Goal: Transaction & Acquisition: Purchase product/service

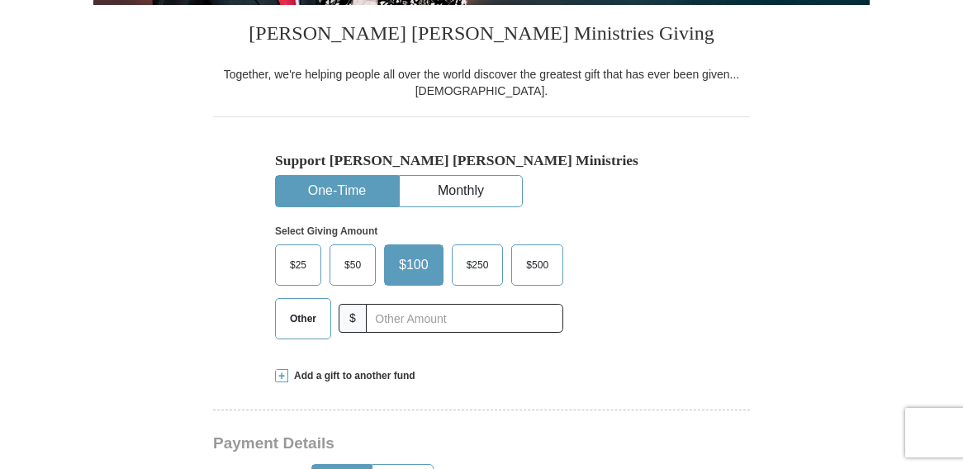
scroll to position [471, 0]
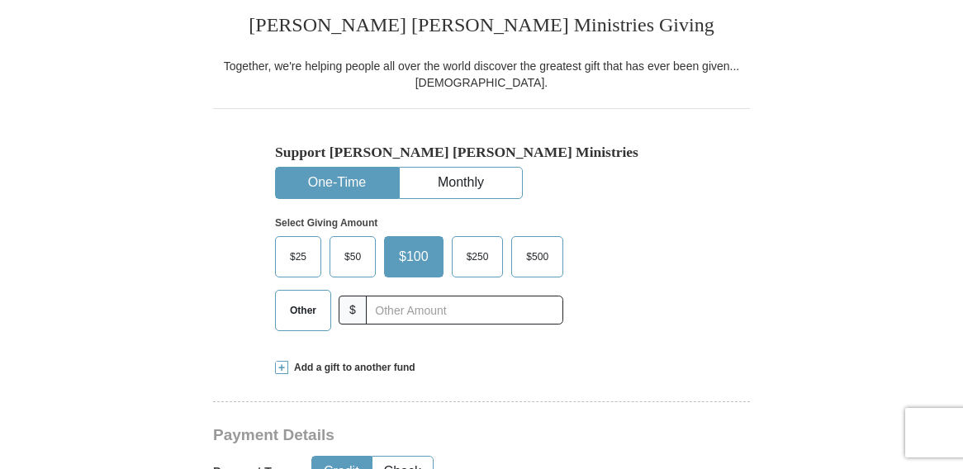
click at [352, 244] on span "$50" at bounding box center [352, 256] width 33 height 25
click at [0, 0] on input "$50" at bounding box center [0, 0] width 0 height 0
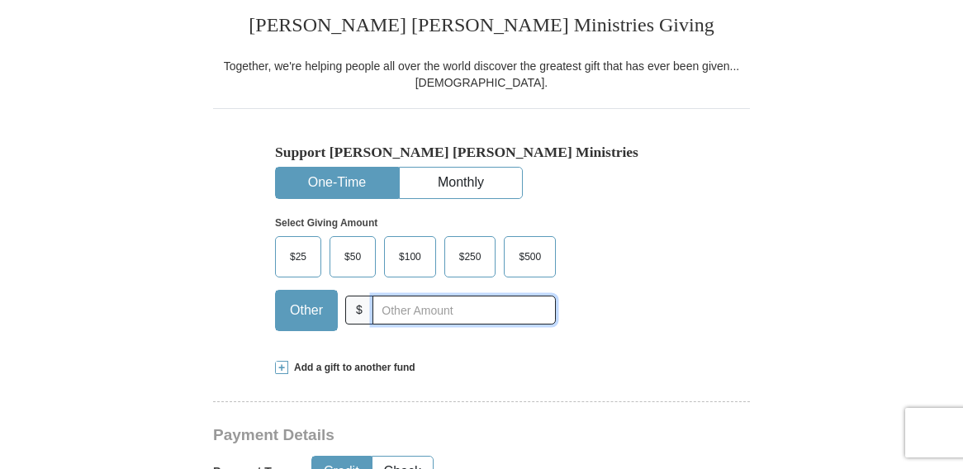
click at [390, 296] on input "text" at bounding box center [463, 310] width 183 height 29
click at [405, 244] on span "$100" at bounding box center [410, 256] width 39 height 25
click at [0, 0] on input "$100" at bounding box center [0, 0] width 0 height 0
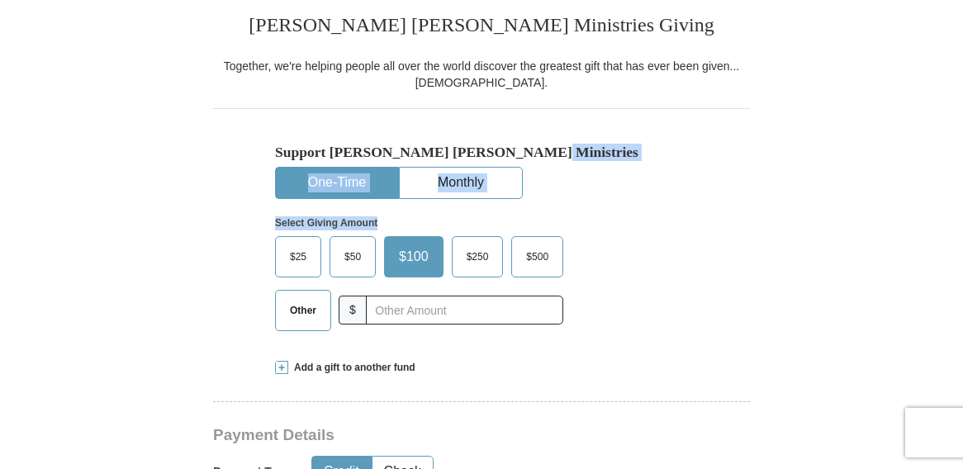
drag, startPoint x: 959, startPoint y: 118, endPoint x: 961, endPoint y: 183, distance: 64.5
click at [717, 257] on div "Support [PERSON_NAME] [PERSON_NAME] Ministries One-Time Monthly Select Giving A…" at bounding box center [481, 225] width 537 height 235
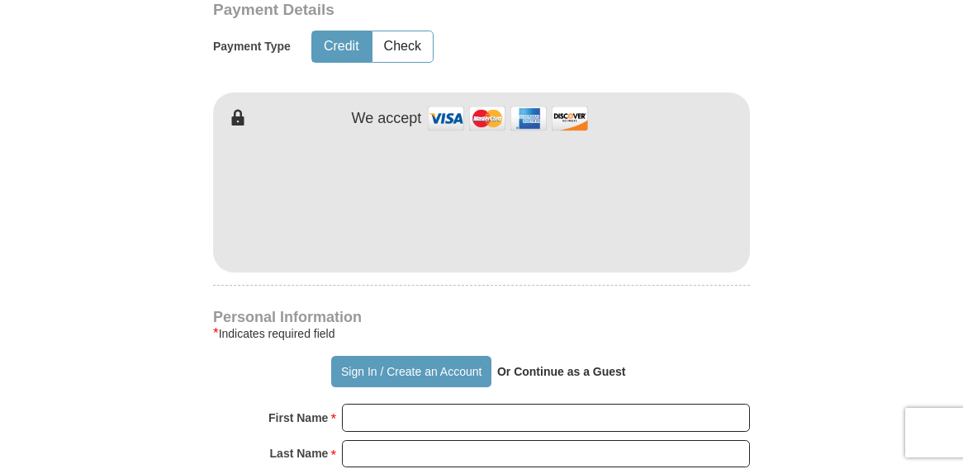
scroll to position [908, 0]
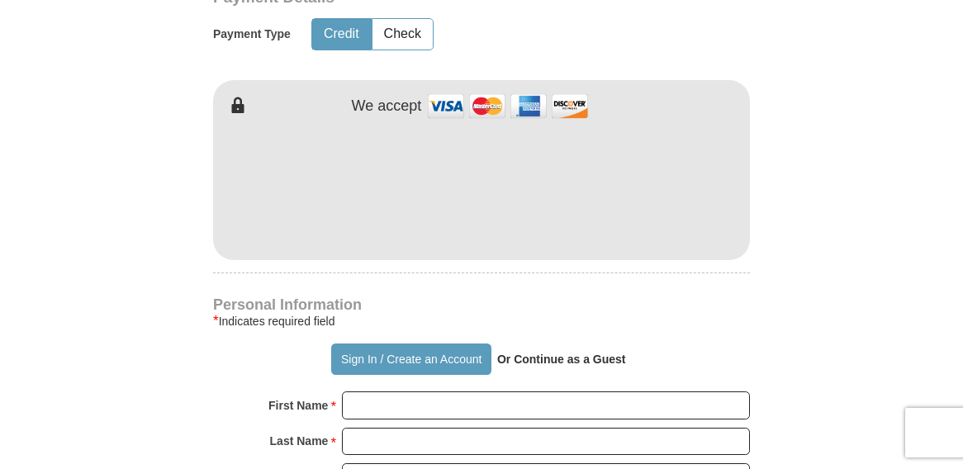
click at [447, 88] on img at bounding box center [507, 106] width 165 height 36
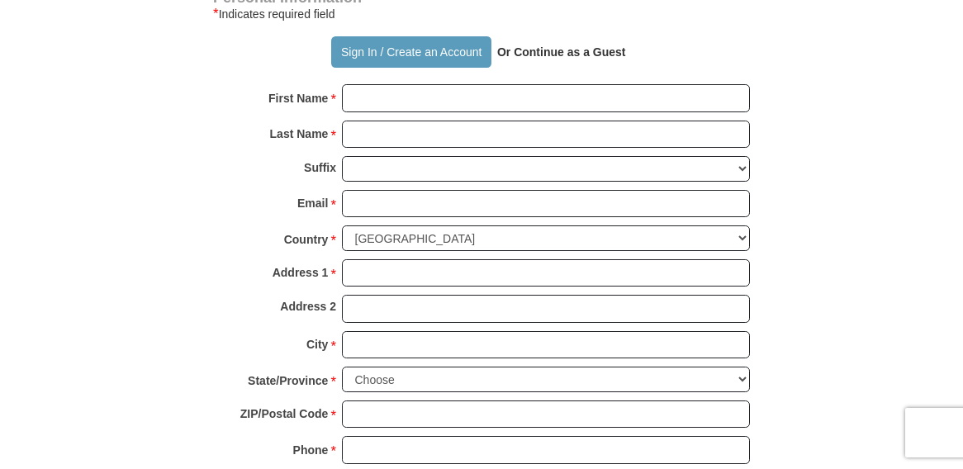
scroll to position [1220, 0]
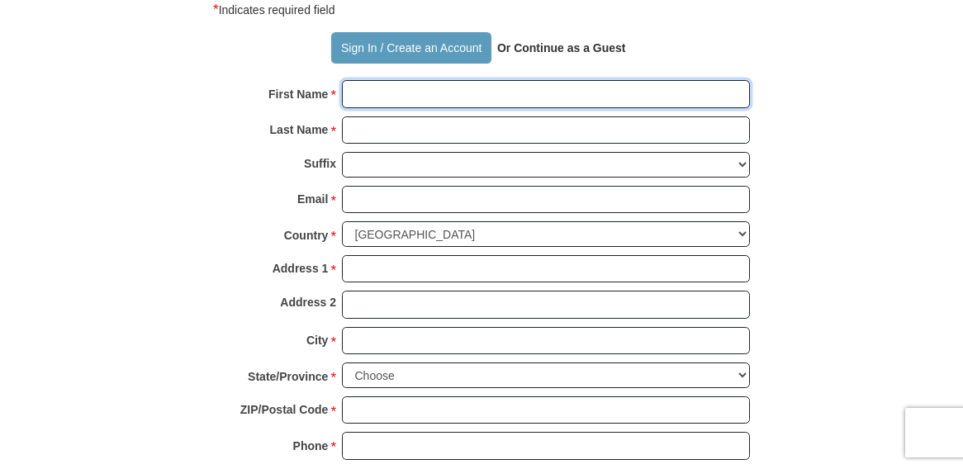
click at [407, 80] on input "First Name *" at bounding box center [546, 94] width 408 height 28
type input "[PERSON_NAME]"
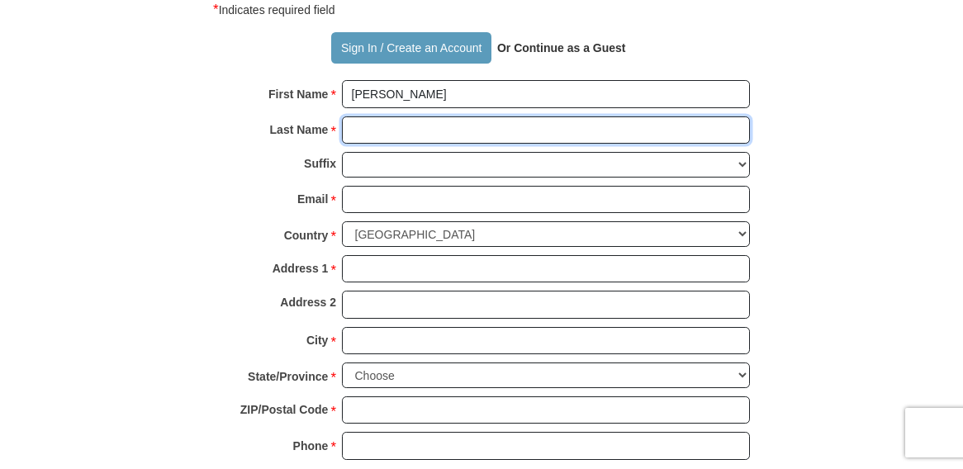
click at [423, 116] on input "Last Name *" at bounding box center [546, 130] width 408 height 28
type input "[PERSON_NAME]"
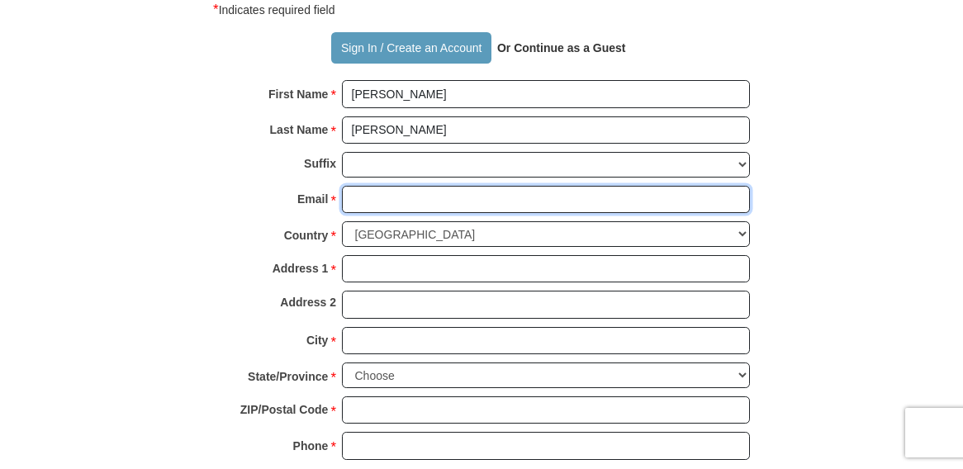
click at [449, 186] on input "Email *" at bounding box center [546, 200] width 408 height 28
type input "[PERSON_NAME][EMAIL_ADDRESS][DOMAIN_NAME]"
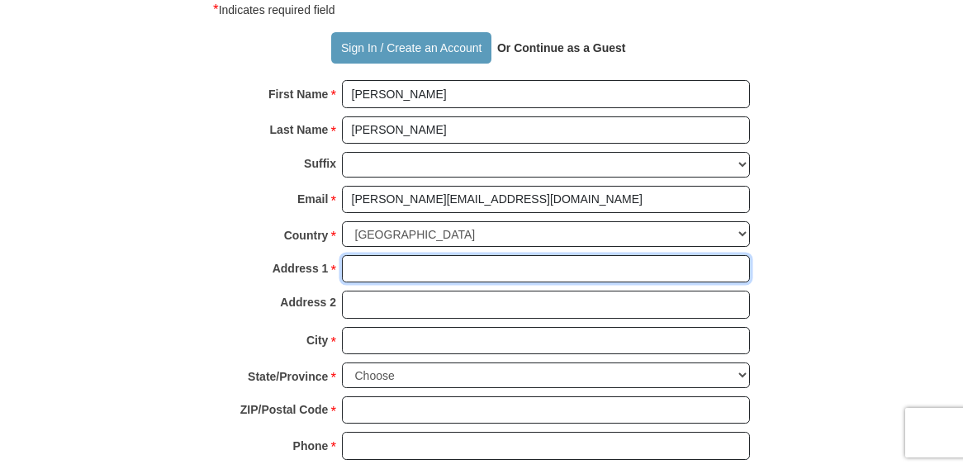
type input "[STREET_ADDRESS]"
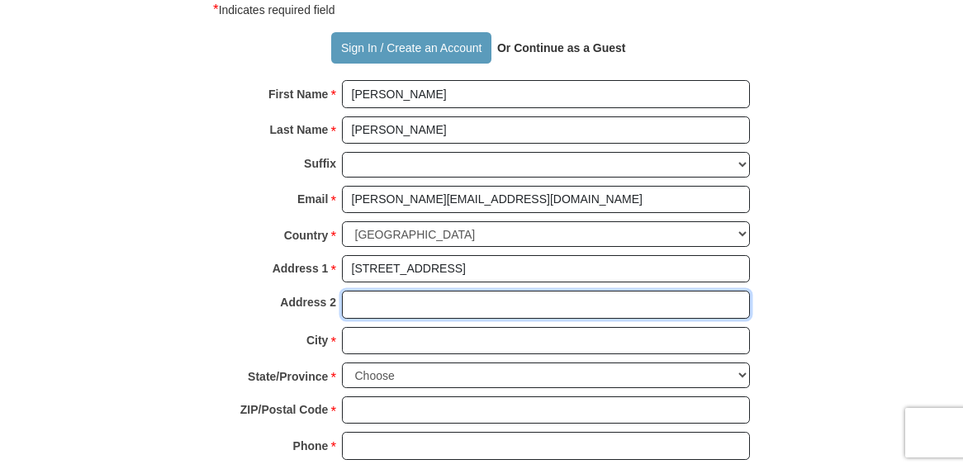
type input "Unit 101"
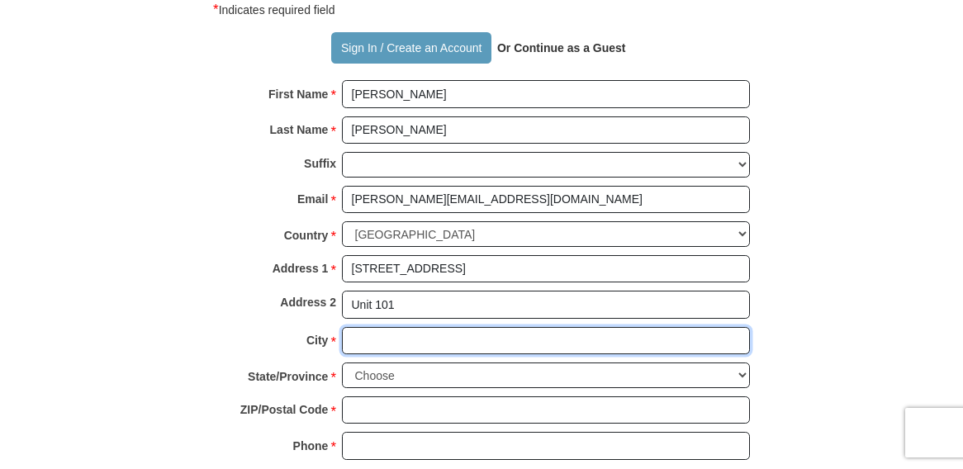
type input "[GEOGRAPHIC_DATA]"
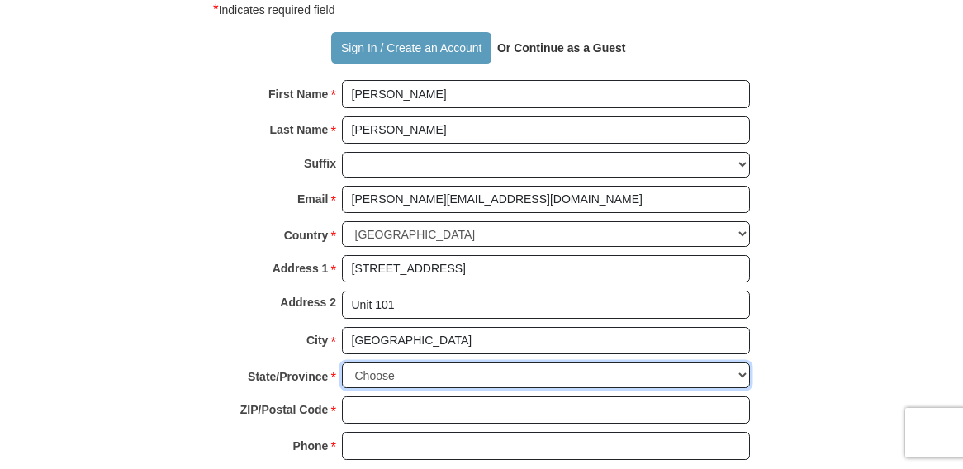
select select "FL"
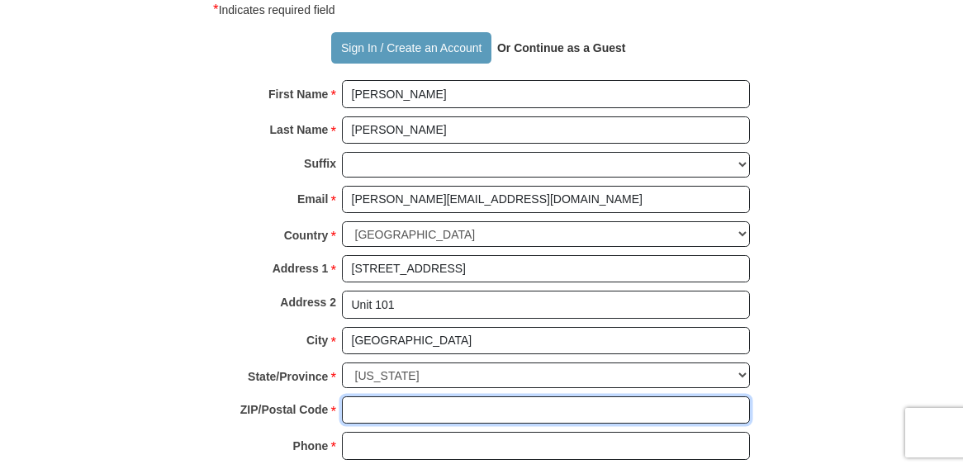
type input "34224"
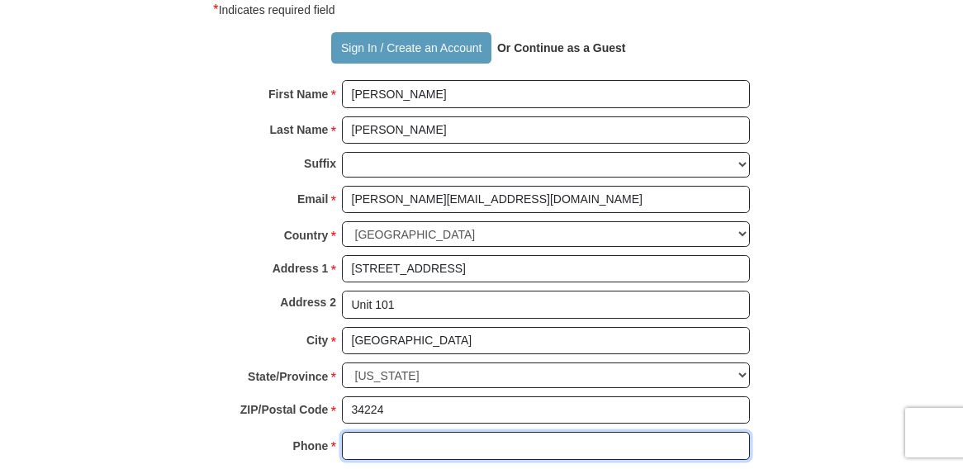
type input "6026895345"
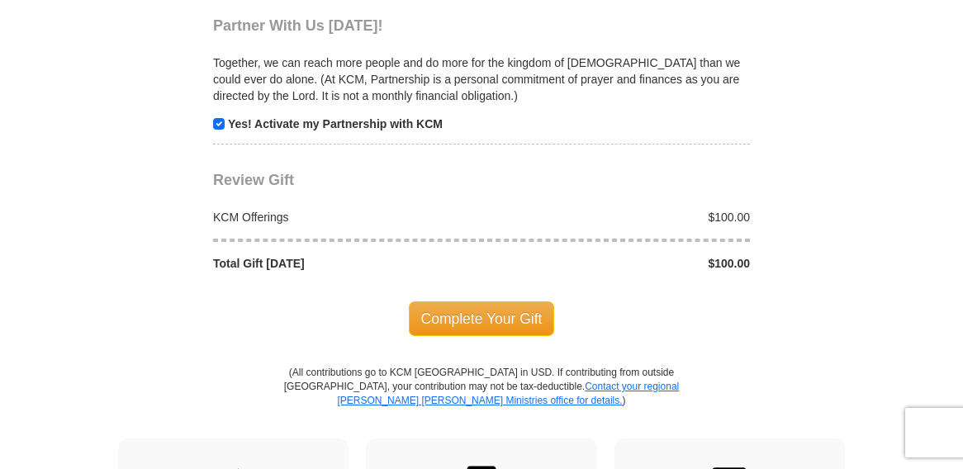
scroll to position [1703, 0]
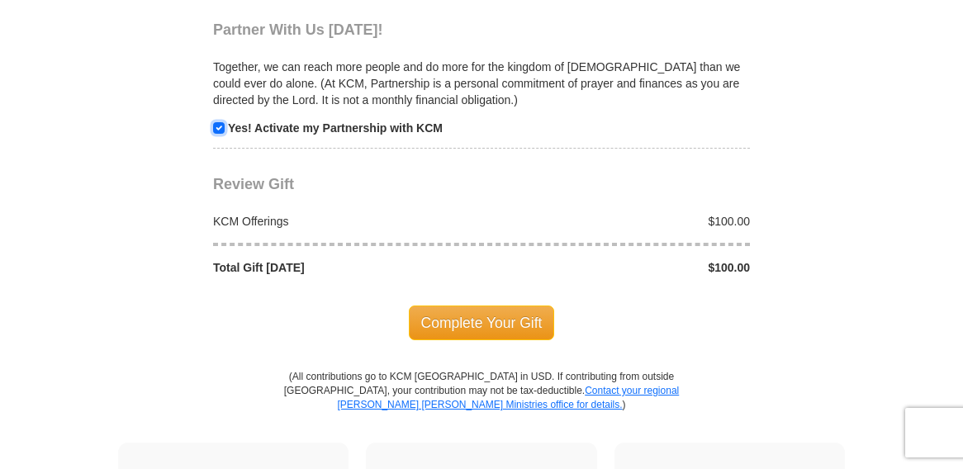
click at [216, 122] on input "checkbox" at bounding box center [219, 128] width 12 height 12
checkbox input "false"
click at [471, 306] on span "Complete Your Gift" at bounding box center [482, 323] width 146 height 35
